Goal: Information Seeking & Learning: Learn about a topic

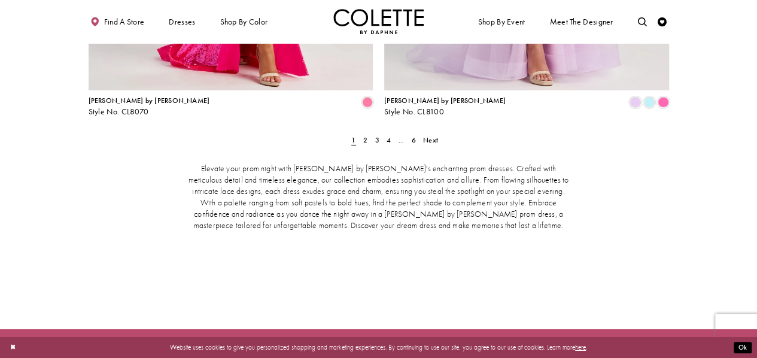
scroll to position [1938, 0]
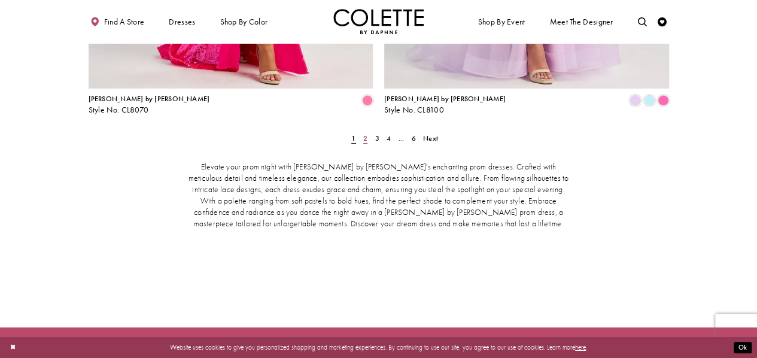
click at [365, 133] on span "2" at bounding box center [365, 138] width 4 height 10
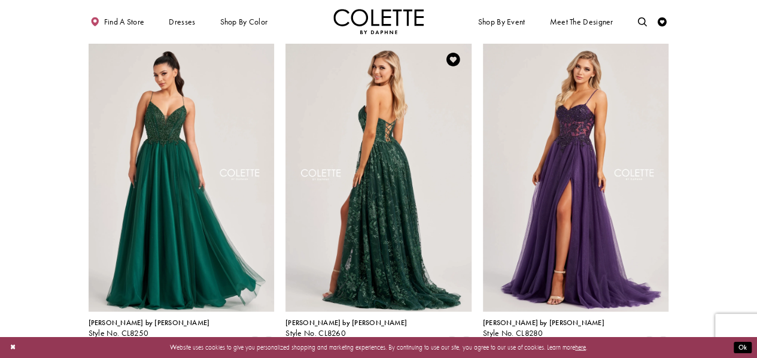
scroll to position [1233, 0]
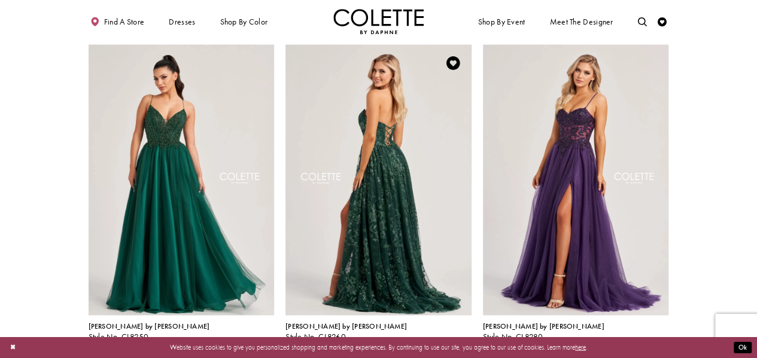
click at [380, 158] on img "Visit Colette by Daphne Style No. CL8260 Page" at bounding box center [378, 180] width 186 height 270
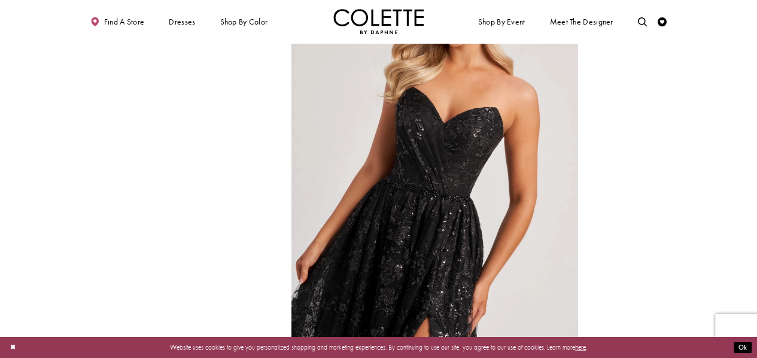
click at [295, 190] on img "Full size Style CL8260 Colette by Daphne #5 Black frontface vertical cropped pi…" at bounding box center [434, 172] width 287 height 430
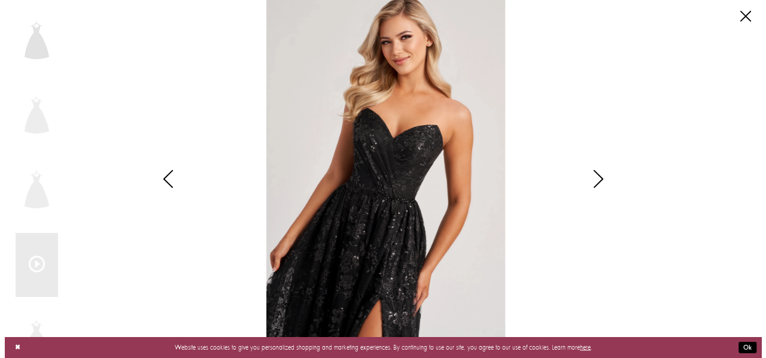
scroll to position [1187, 0]
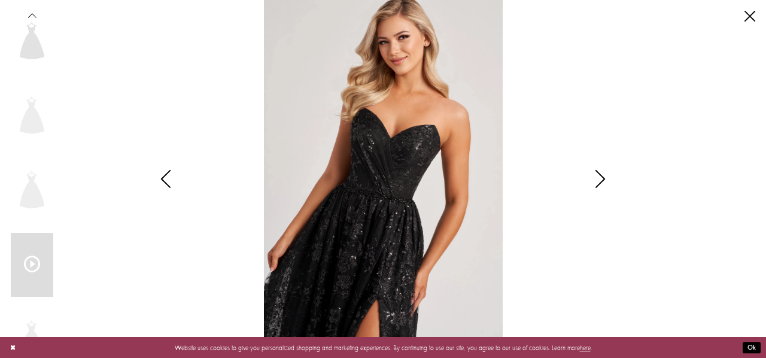
click at [28, 266] on icon "Scroll List" at bounding box center [32, 265] width 16 height 16
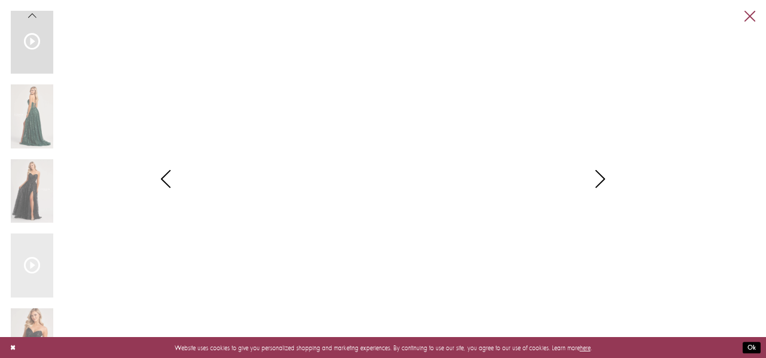
click at [748, 16] on link "Close" at bounding box center [749, 16] width 11 height 11
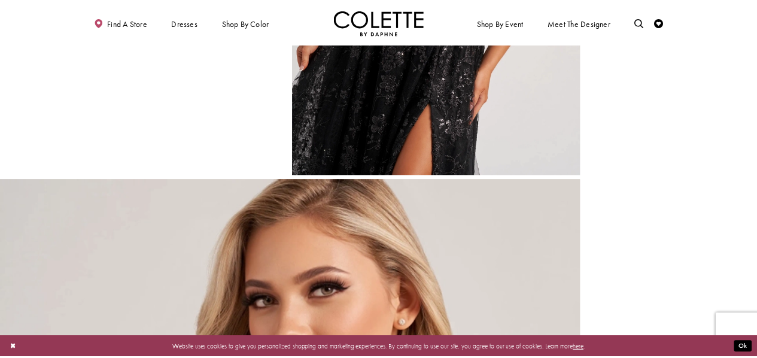
scroll to position [1172, 0]
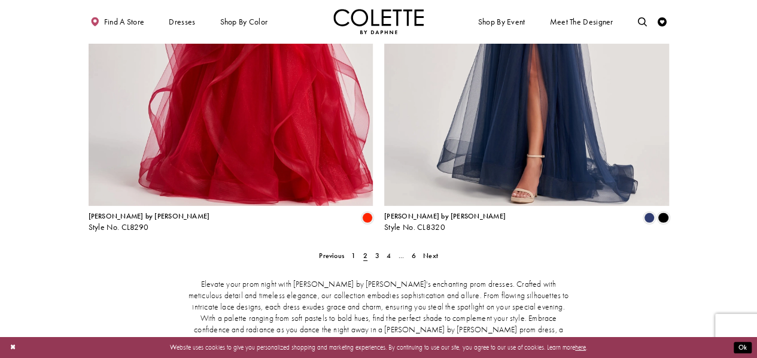
scroll to position [1944, 0]
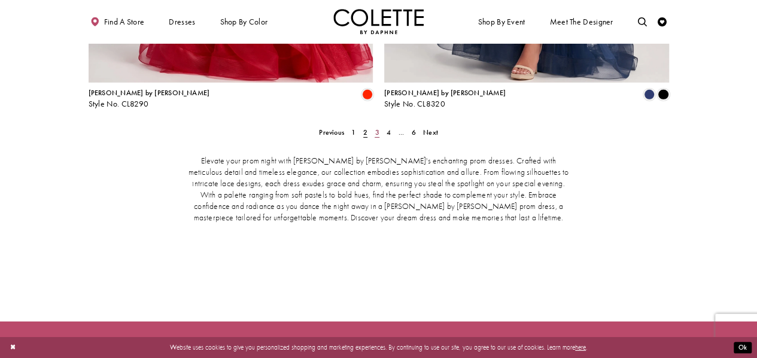
click at [377, 127] on span "3" at bounding box center [376, 132] width 4 height 10
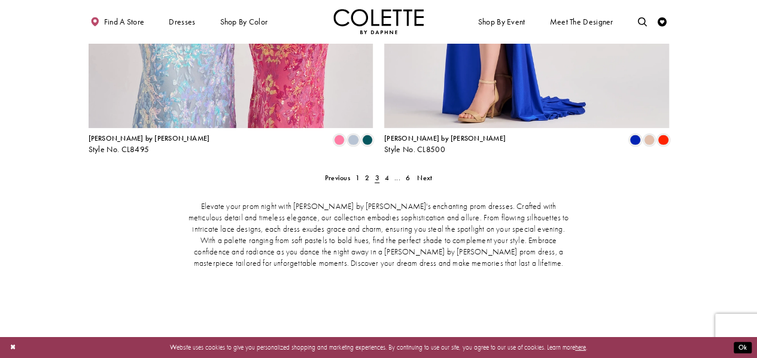
scroll to position [1900, 0]
